Goal: Task Accomplishment & Management: Use online tool/utility

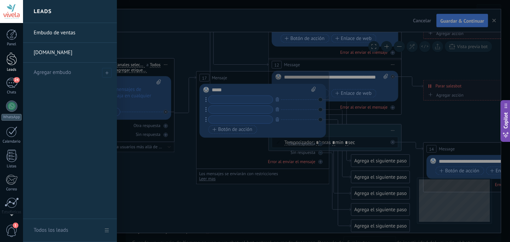
click at [15, 62] on div at bounding box center [11, 58] width 11 height 13
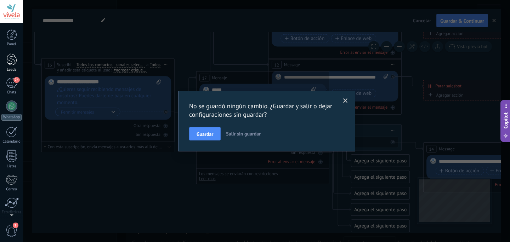
scroll to position [52, 0]
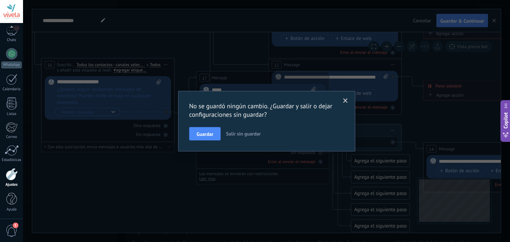
click at [232, 136] on span "Salir sin guardar" at bounding box center [243, 134] width 35 height 6
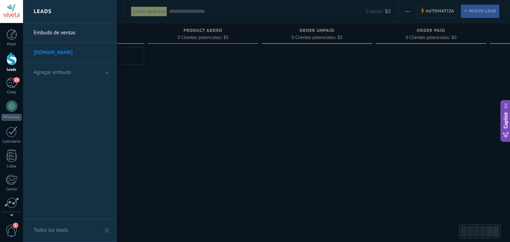
click at [17, 60] on link "Leads" at bounding box center [11, 62] width 23 height 20
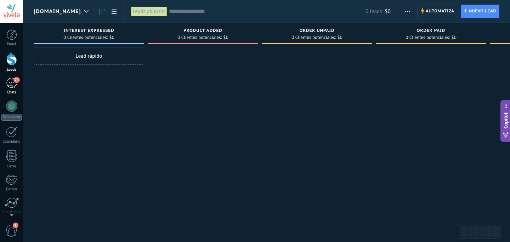
click at [9, 80] on div "24" at bounding box center [11, 83] width 11 height 10
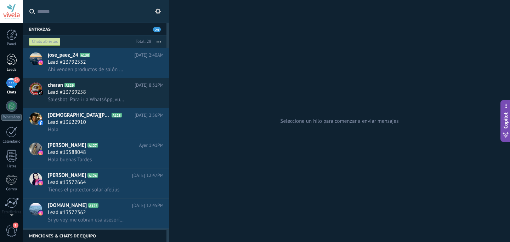
click at [12, 62] on div at bounding box center [11, 58] width 11 height 13
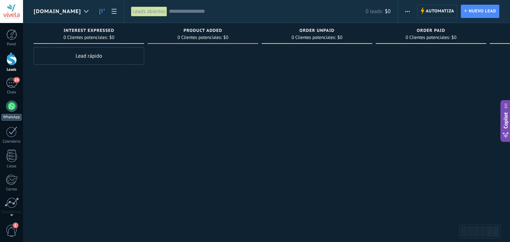
click at [13, 113] on link "WhatsApp" at bounding box center [11, 111] width 23 height 20
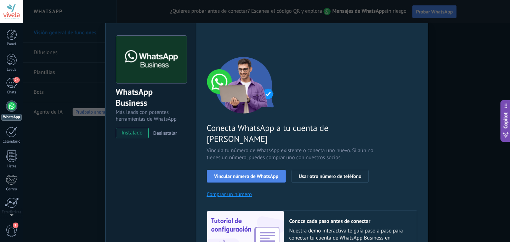
click at [246, 170] on button "Vincular número de WhatsApp" at bounding box center [246, 176] width 79 height 13
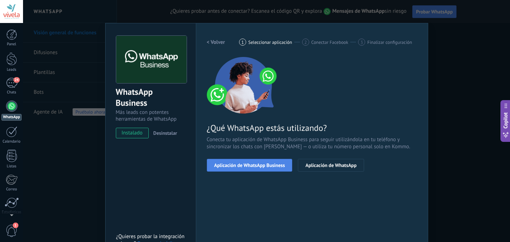
click at [245, 163] on span "Aplicación de WhatsApp Business" at bounding box center [249, 165] width 71 height 5
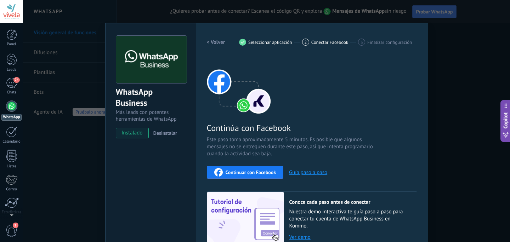
click at [242, 168] on button "Continuar con Facebook" at bounding box center [245, 172] width 77 height 13
click at [85, 161] on div "WhatsApp Business Más leads con potentes herramientas de WhatsApp instalado Des…" at bounding box center [266, 121] width 487 height 242
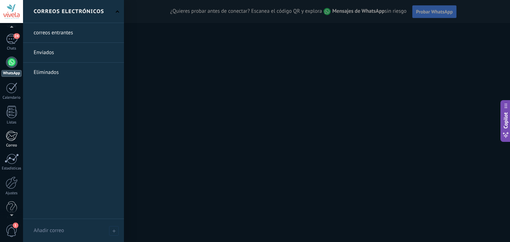
scroll to position [45, 0]
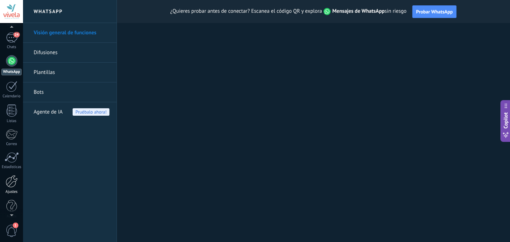
click at [13, 181] on div at bounding box center [12, 181] width 12 height 12
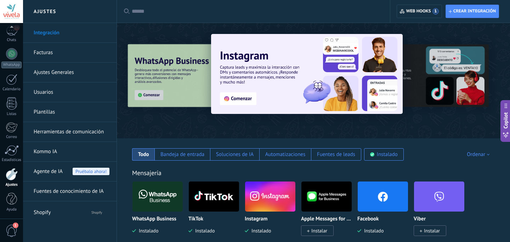
click at [155, 8] on input "text" at bounding box center [256, 11] width 248 height 7
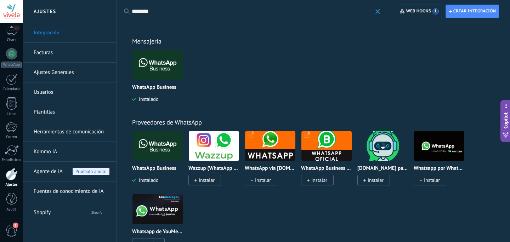
type input "********"
